Goal: Use online tool/utility: Use online tool/utility

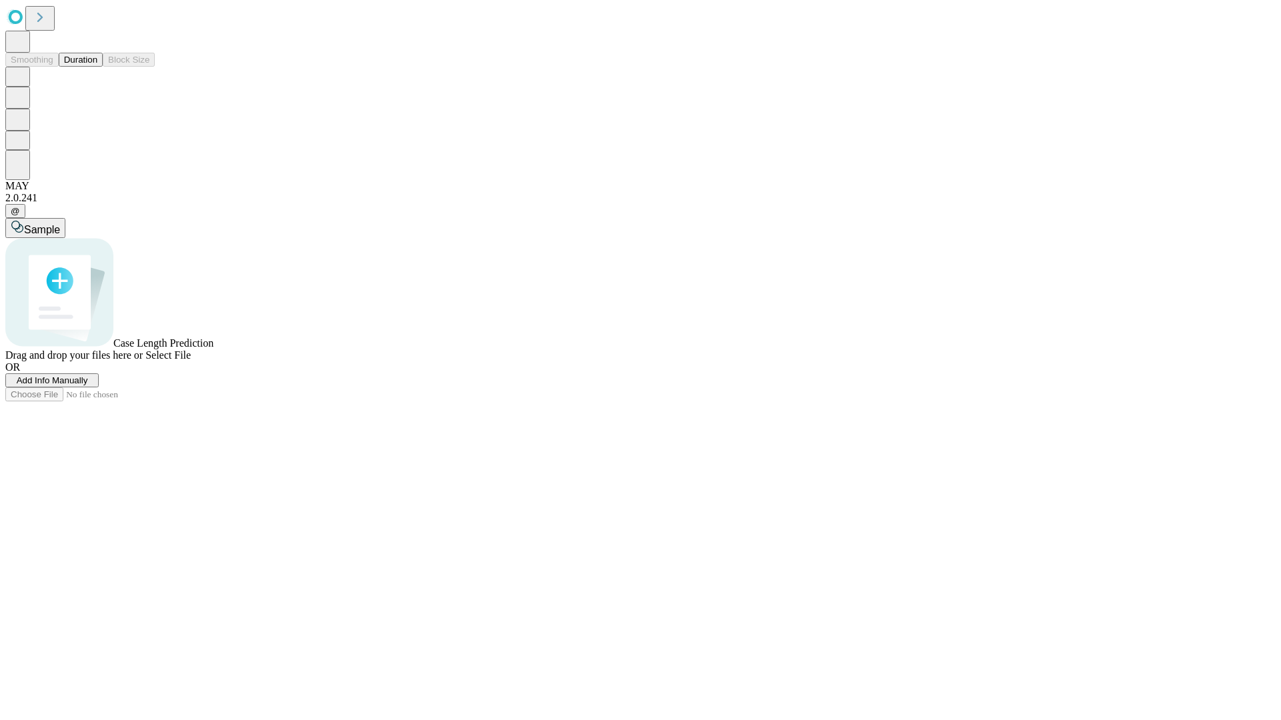
click at [97, 67] on button "Duration" at bounding box center [81, 60] width 44 height 14
click at [191, 361] on span "Select File" at bounding box center [167, 354] width 45 height 11
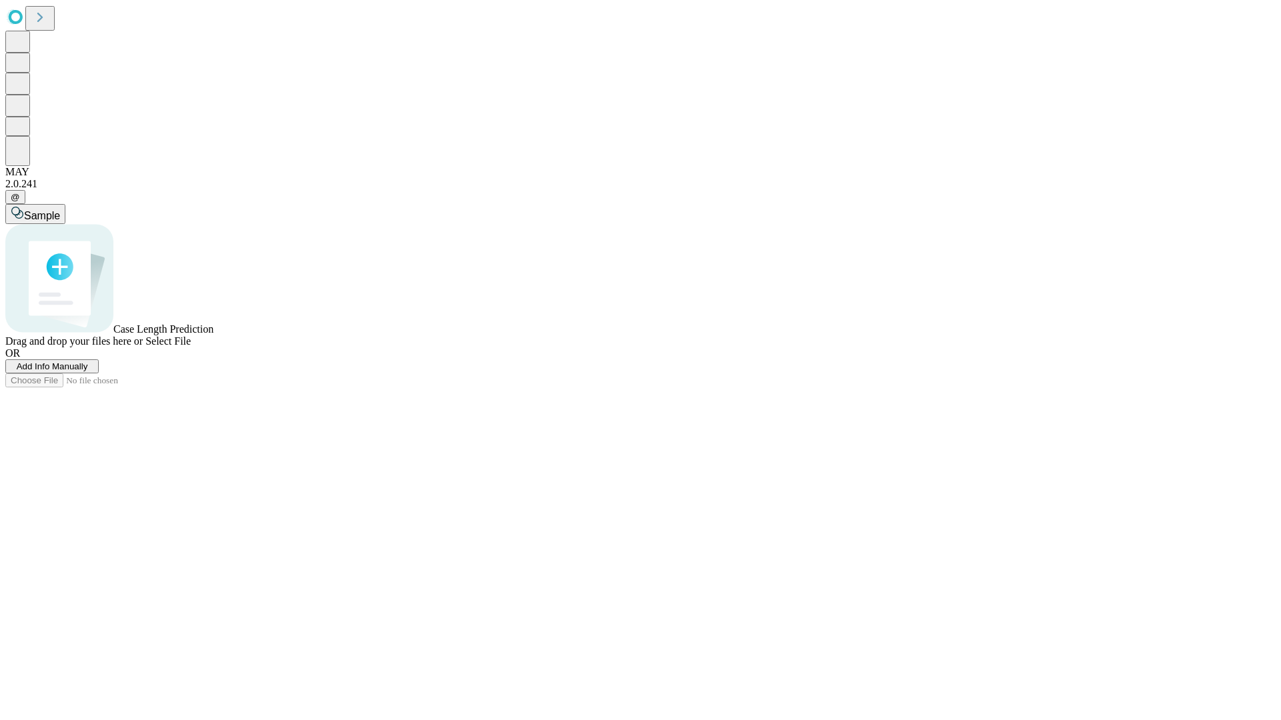
click at [191, 347] on span "Select File" at bounding box center [167, 340] width 45 height 11
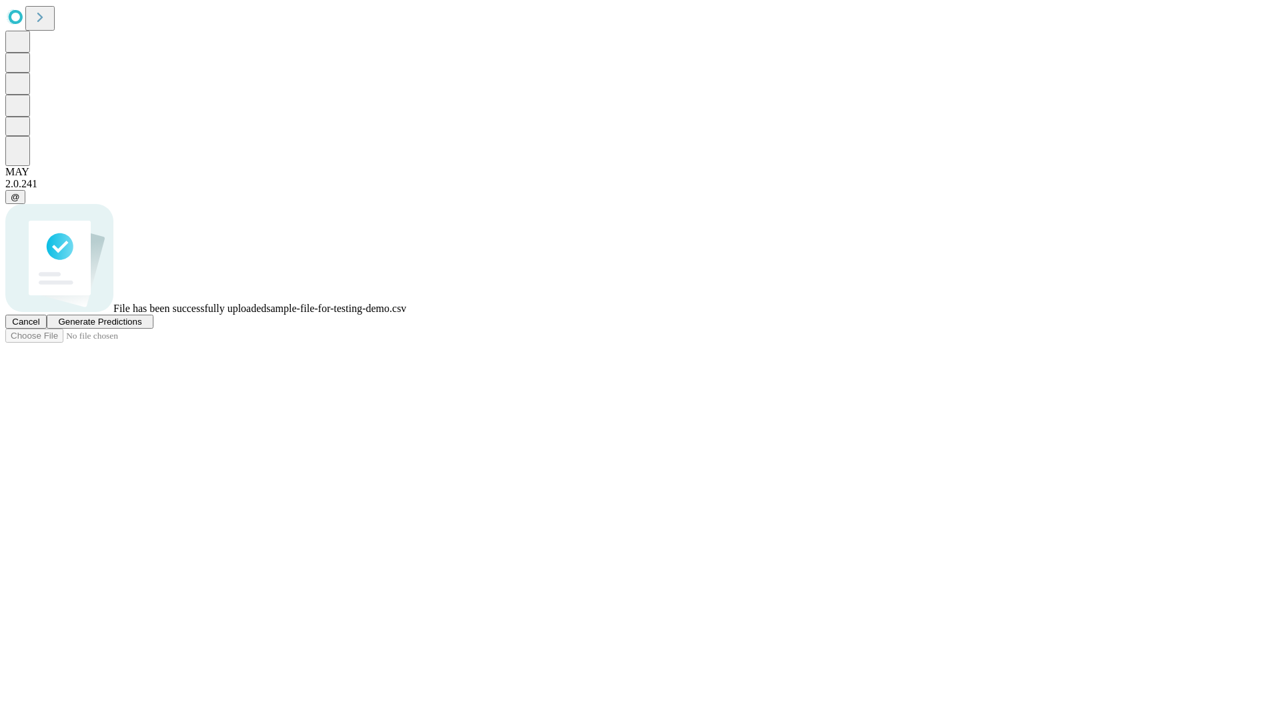
click at [141, 327] on span "Generate Predictions" at bounding box center [99, 322] width 83 height 10
